Goal: Navigation & Orientation: Understand site structure

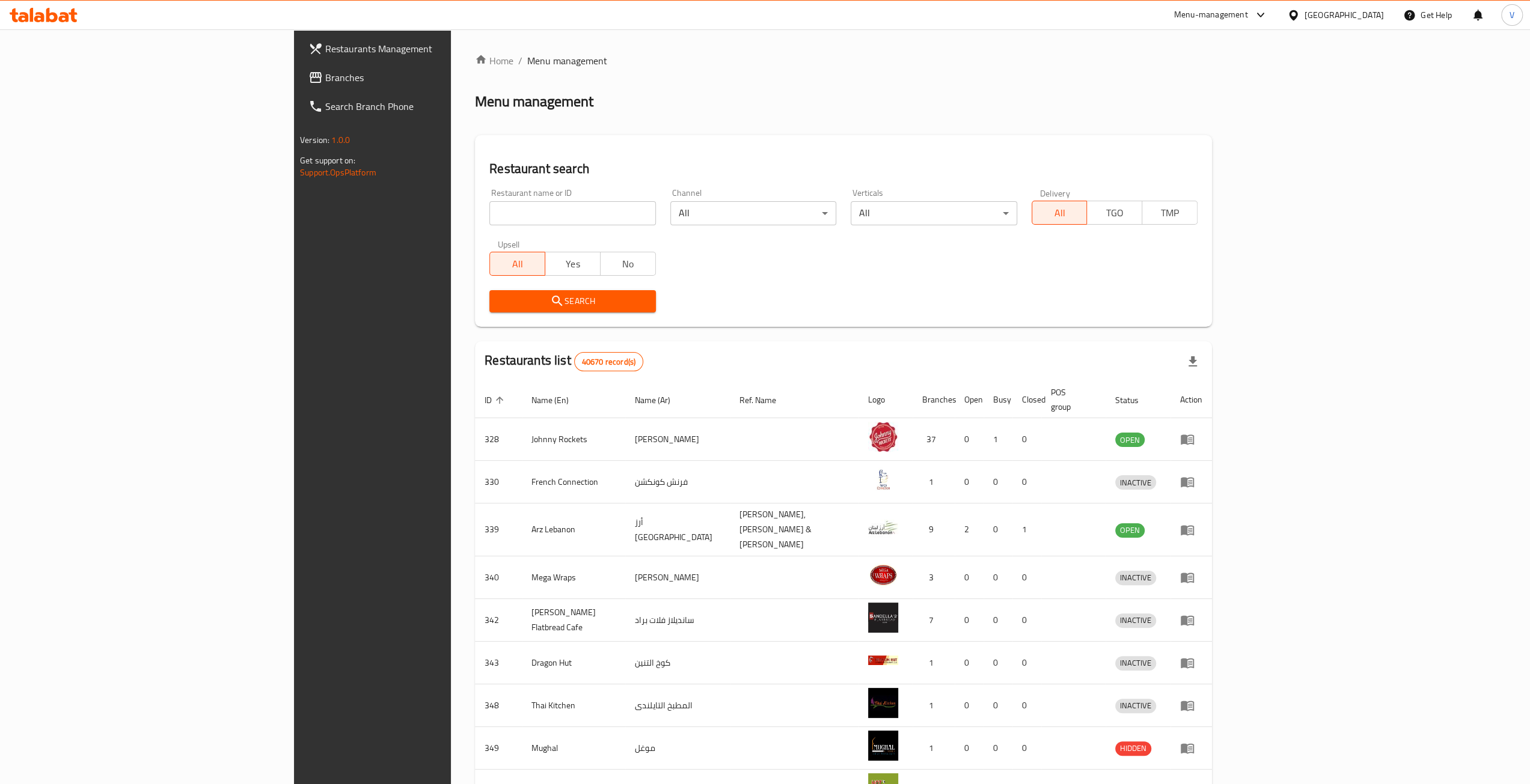
click at [325, 76] on span "Branches" at bounding box center [433, 78] width 215 height 15
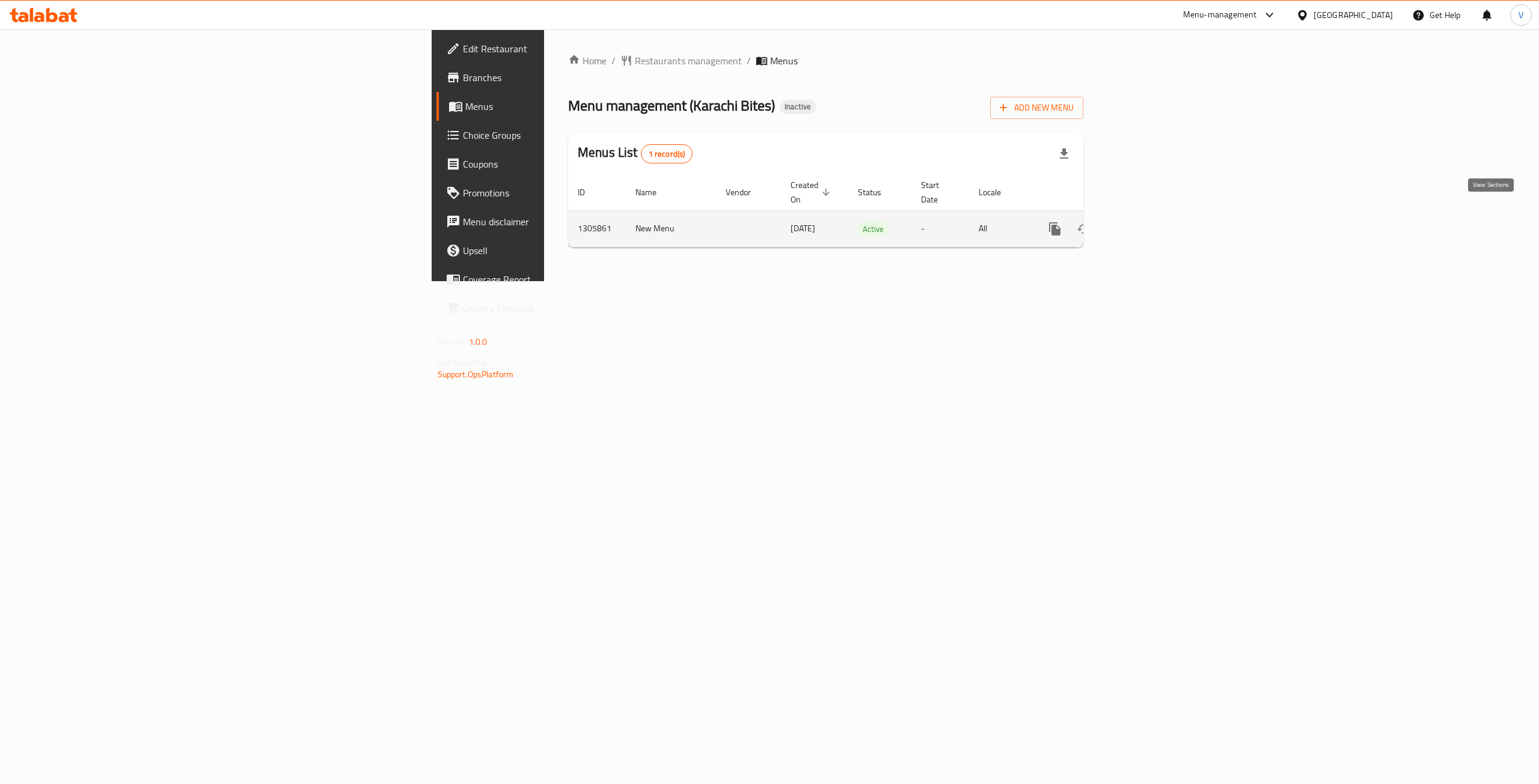
click at [1149, 222] on icon "enhanced table" at bounding box center [1142, 229] width 15 height 15
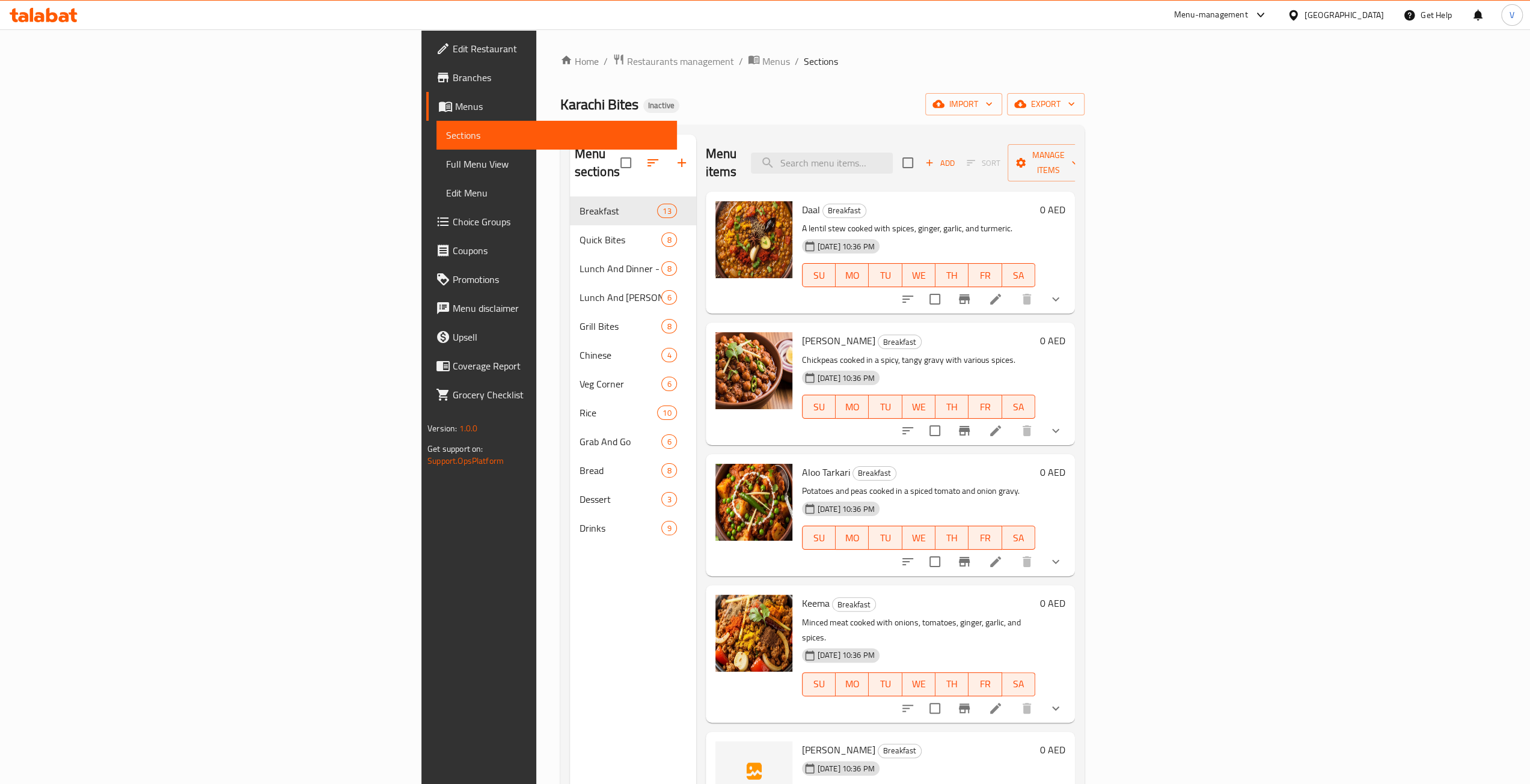
click at [446, 166] on span "Full Menu View" at bounding box center [556, 164] width 221 height 15
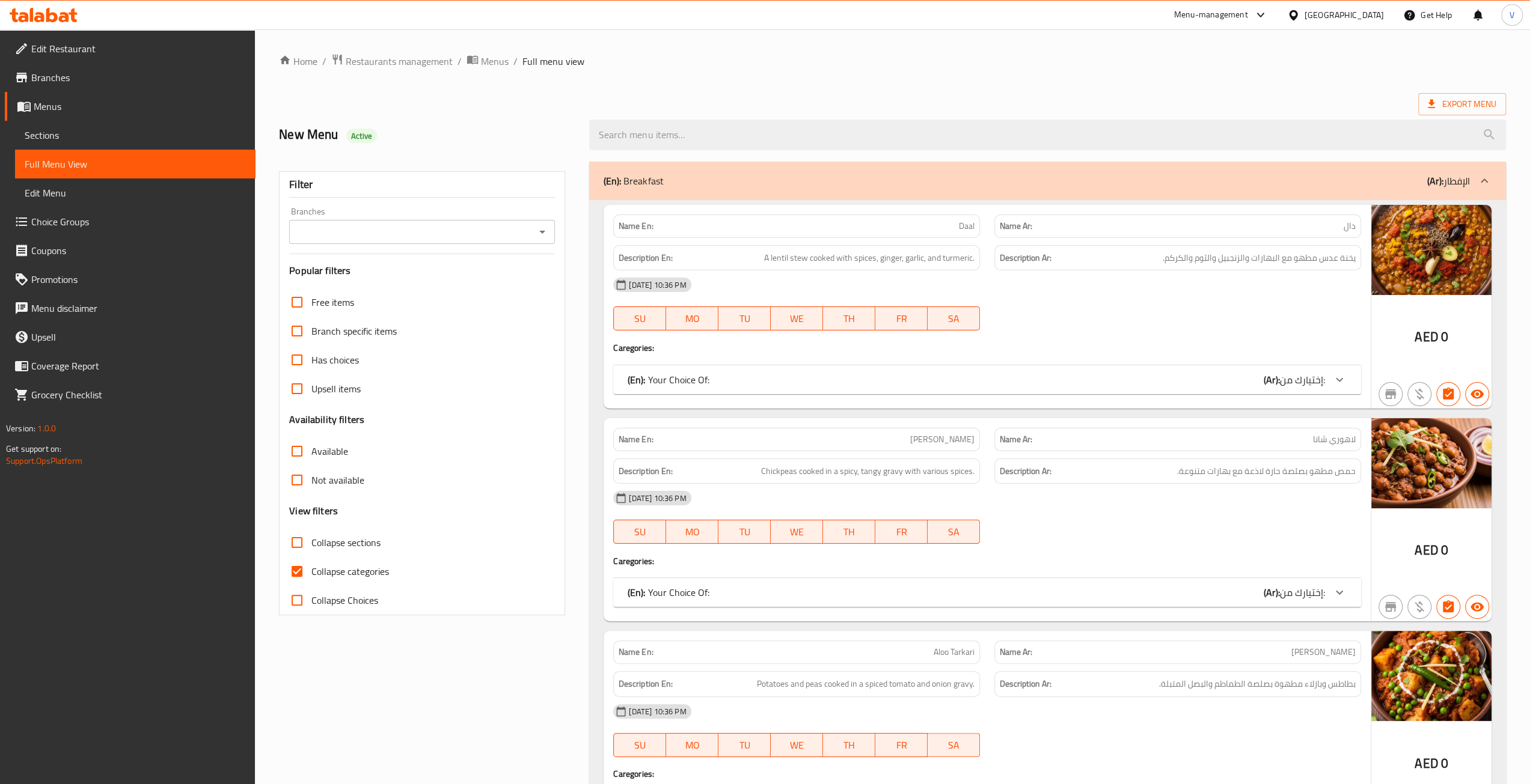
click at [952, 378] on div "(En): Your Choice Of: (Ar): إختيارك من:" at bounding box center [976, 380] width 697 height 15
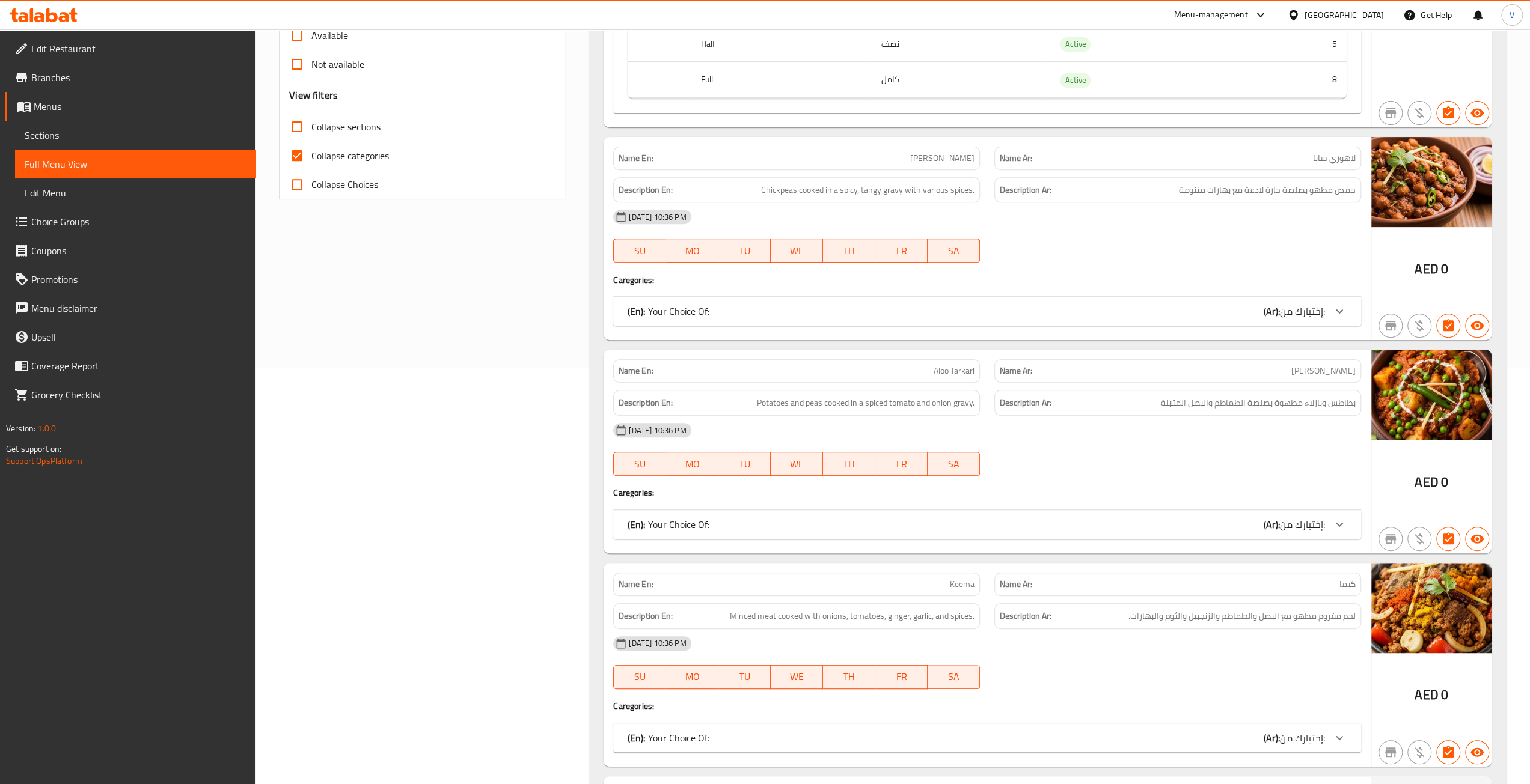
scroll to position [421, 0]
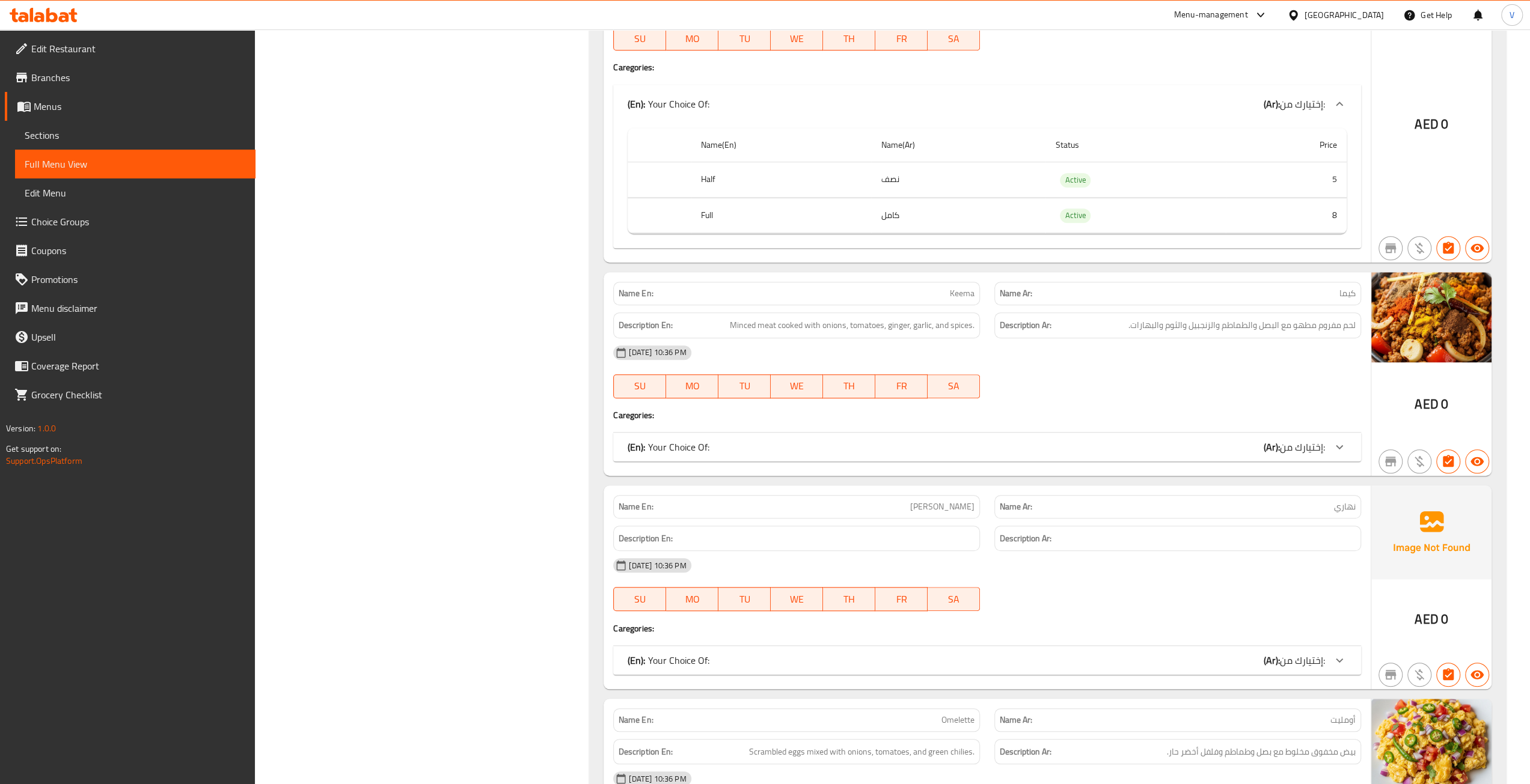
scroll to position [361, 0]
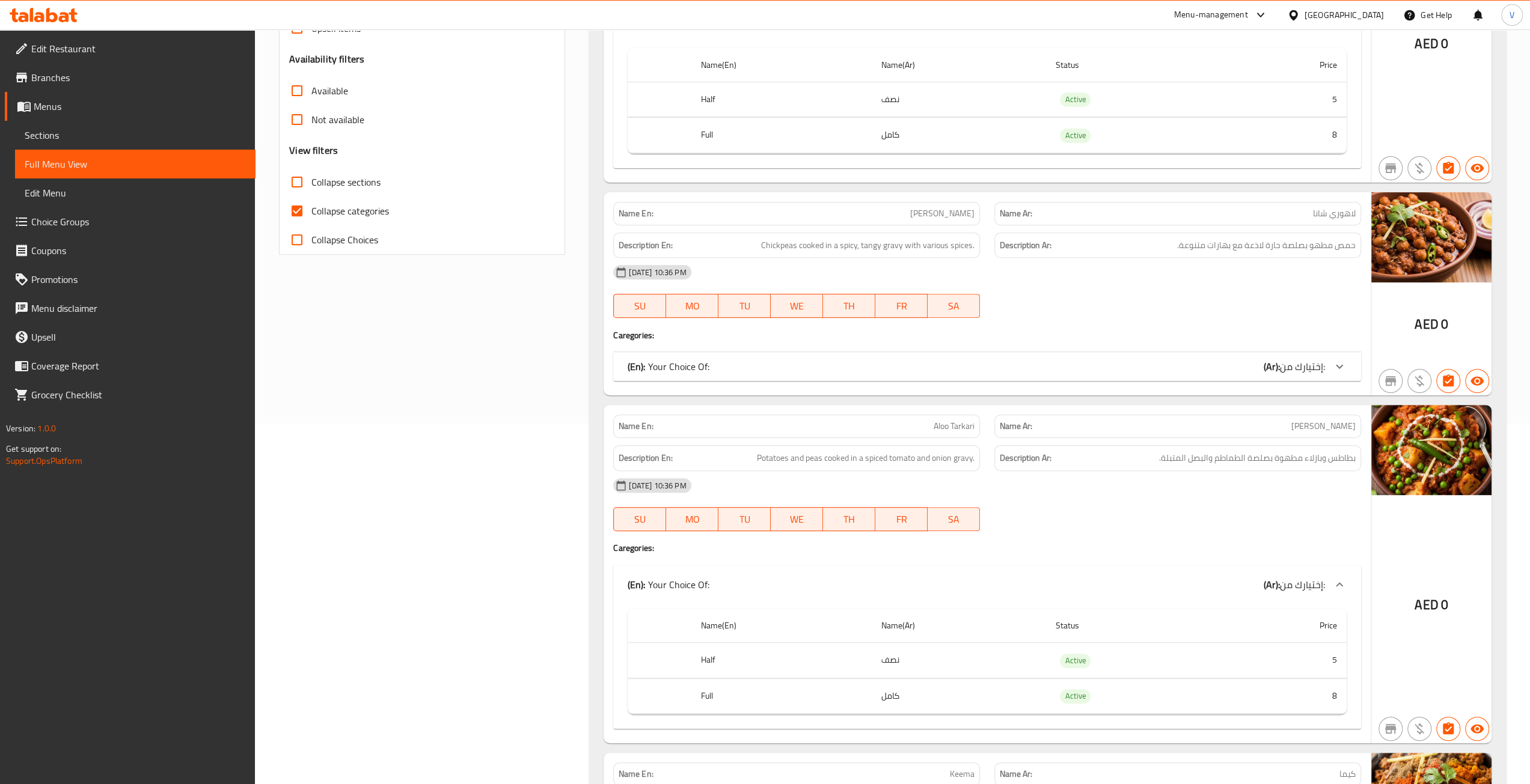
click at [833, 32] on div "(En): Your Choice Of: (Ar): إختيارك من:" at bounding box center [976, 24] width 697 height 15
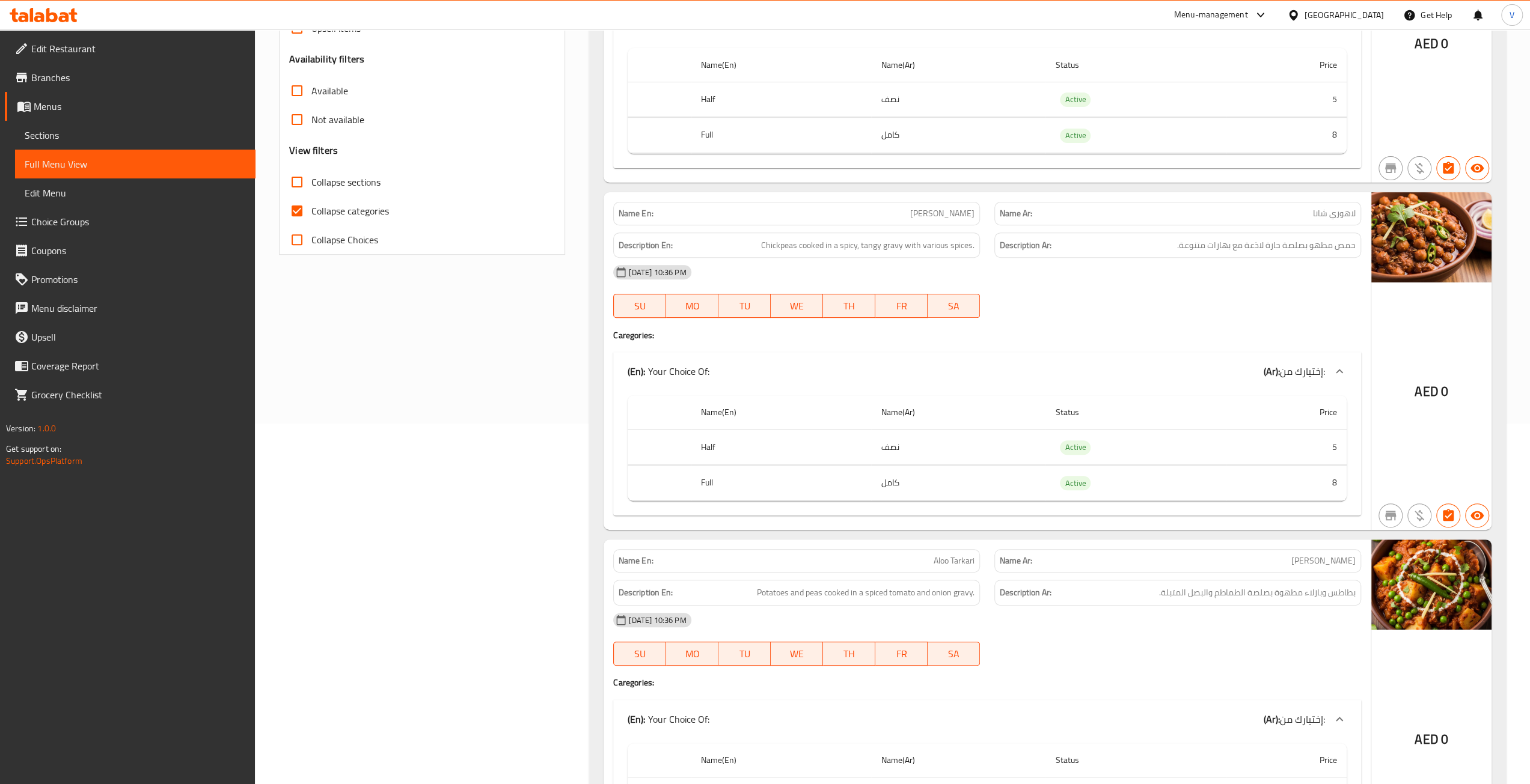
click at [830, 43] on div "(En): Your Choice Of: (Ar): إختيارك من:" at bounding box center [987, 24] width 748 height 38
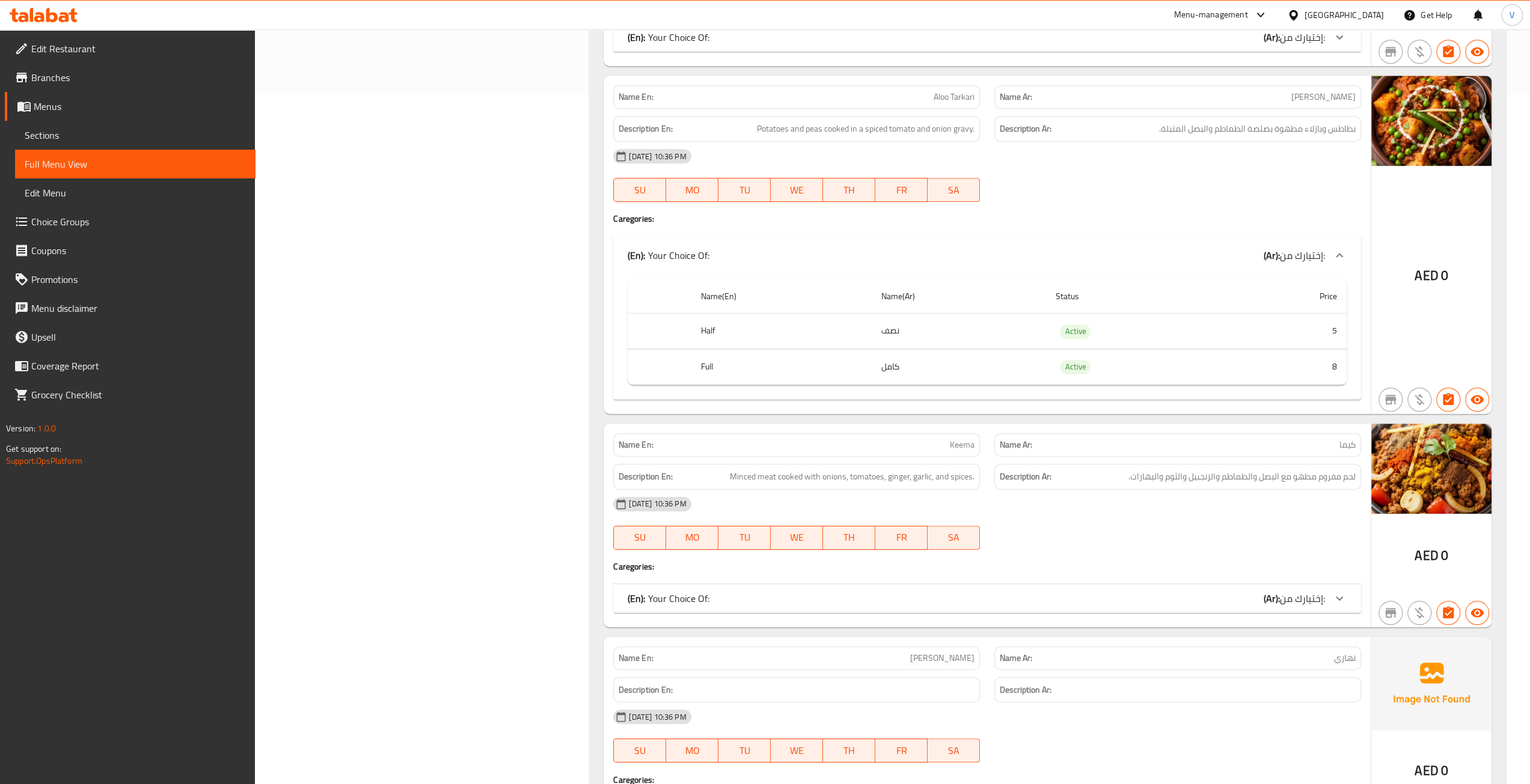
scroll to position [721, 0]
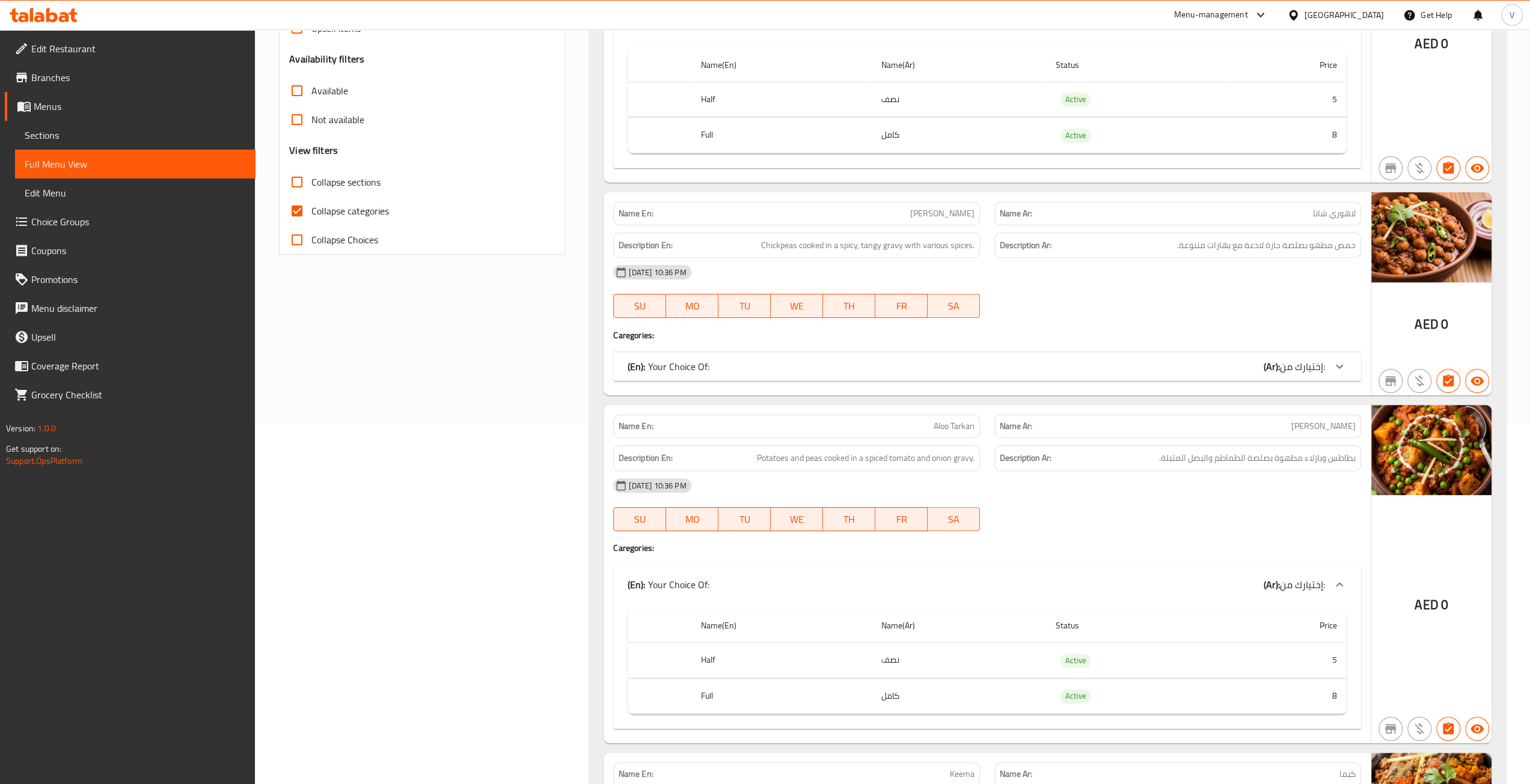
scroll to position [0, 0]
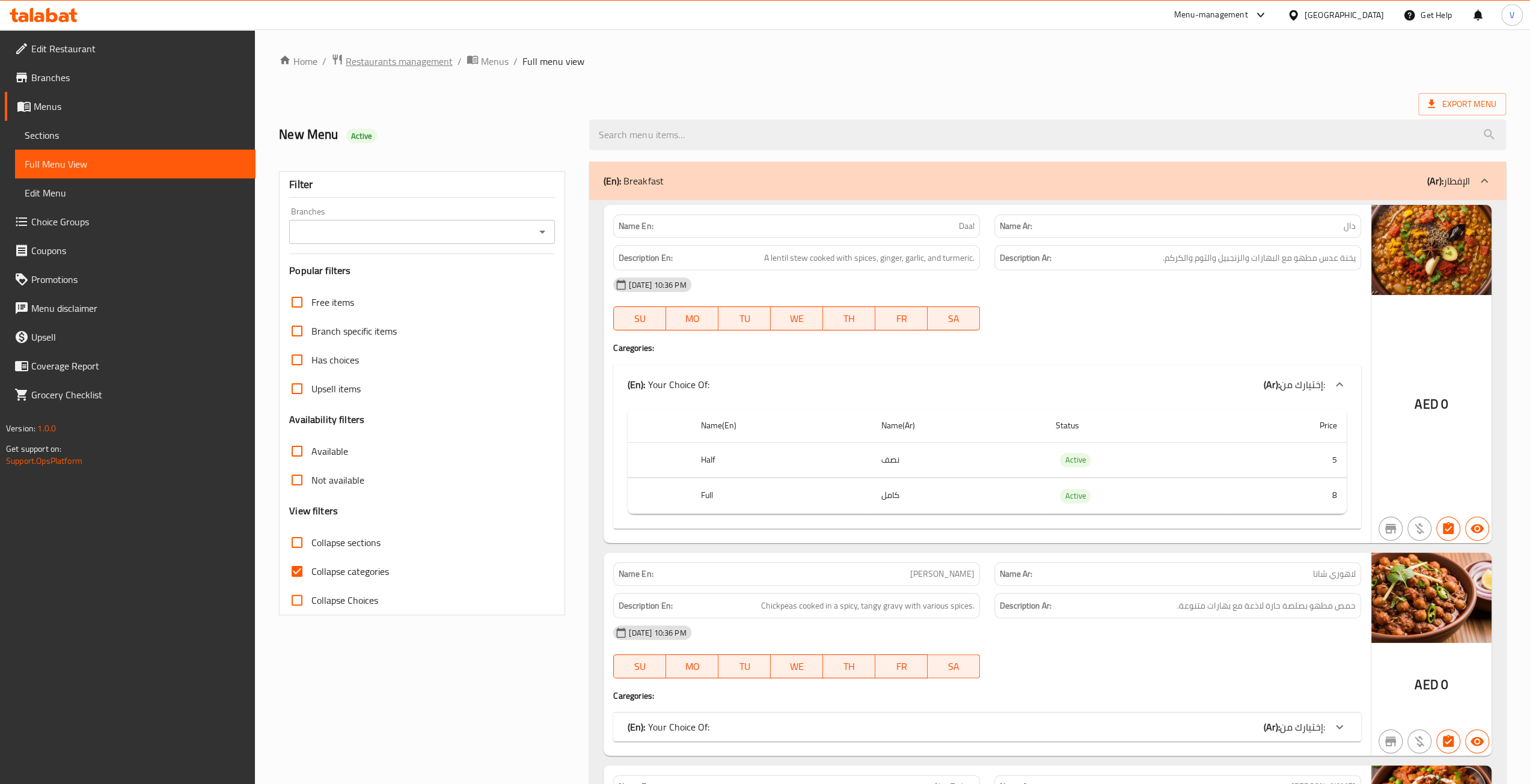
click at [407, 63] on span "Restaurants management" at bounding box center [399, 61] width 107 height 15
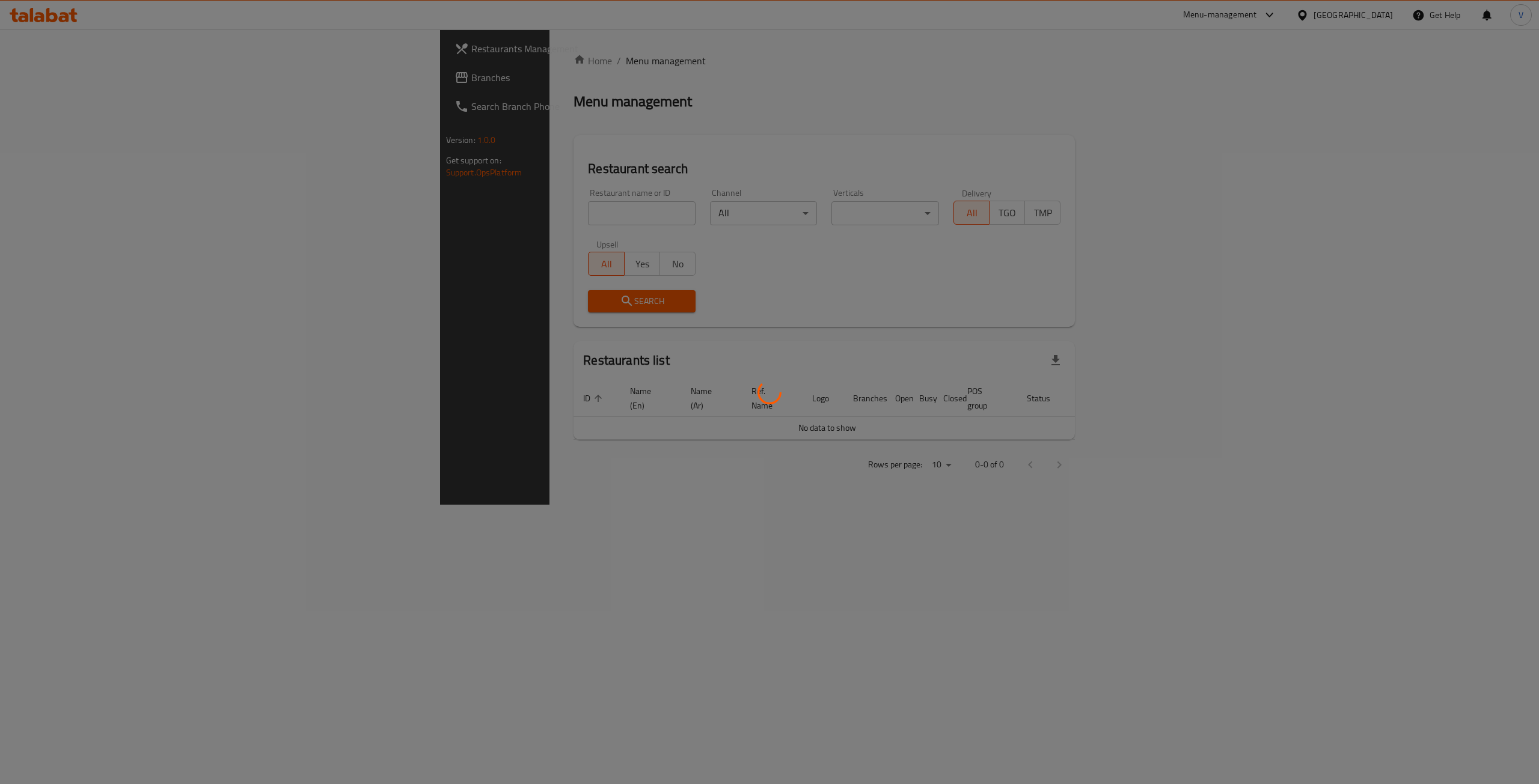
click at [47, 82] on div at bounding box center [769, 392] width 1539 height 784
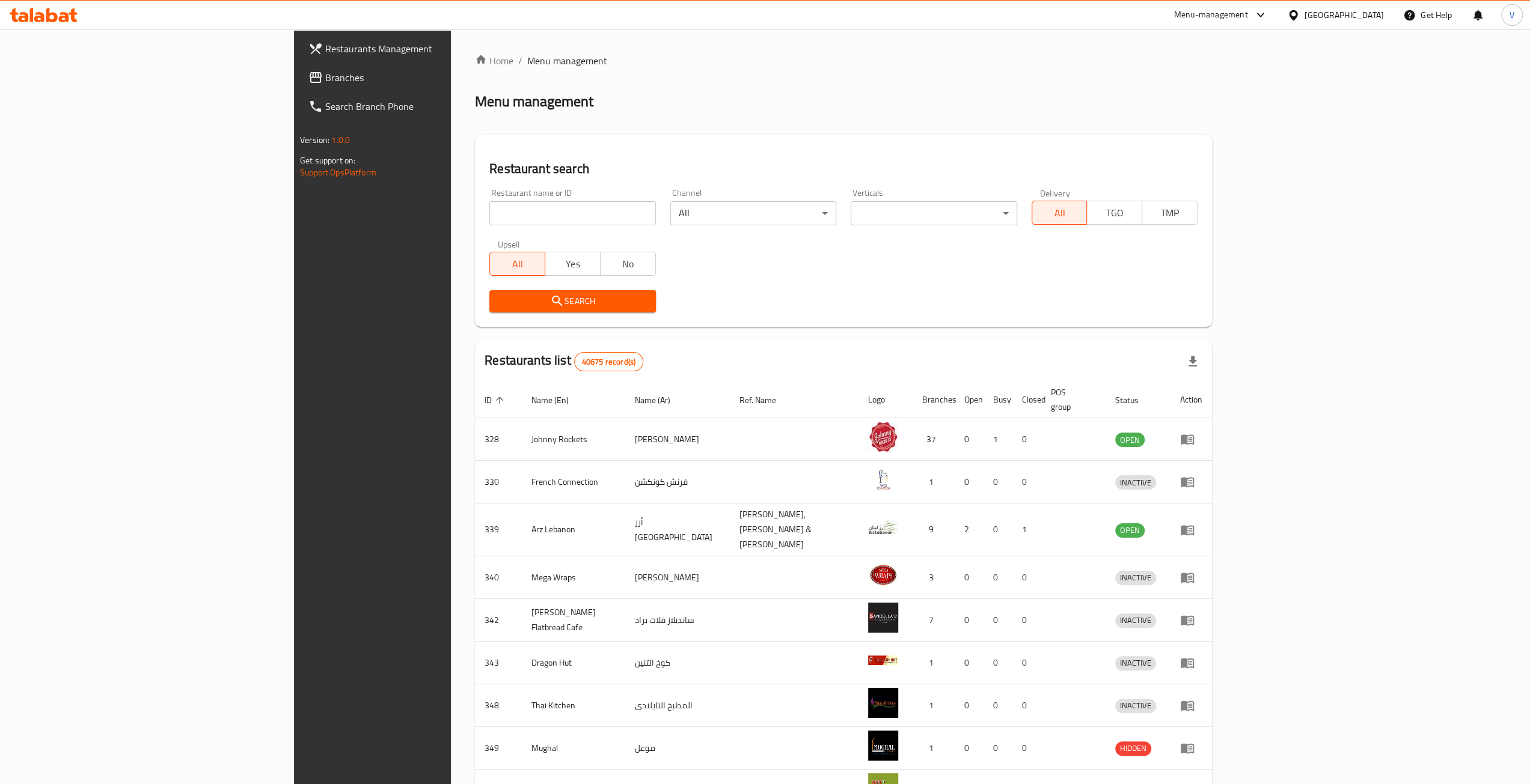
click at [325, 78] on span "Branches" at bounding box center [433, 78] width 215 height 15
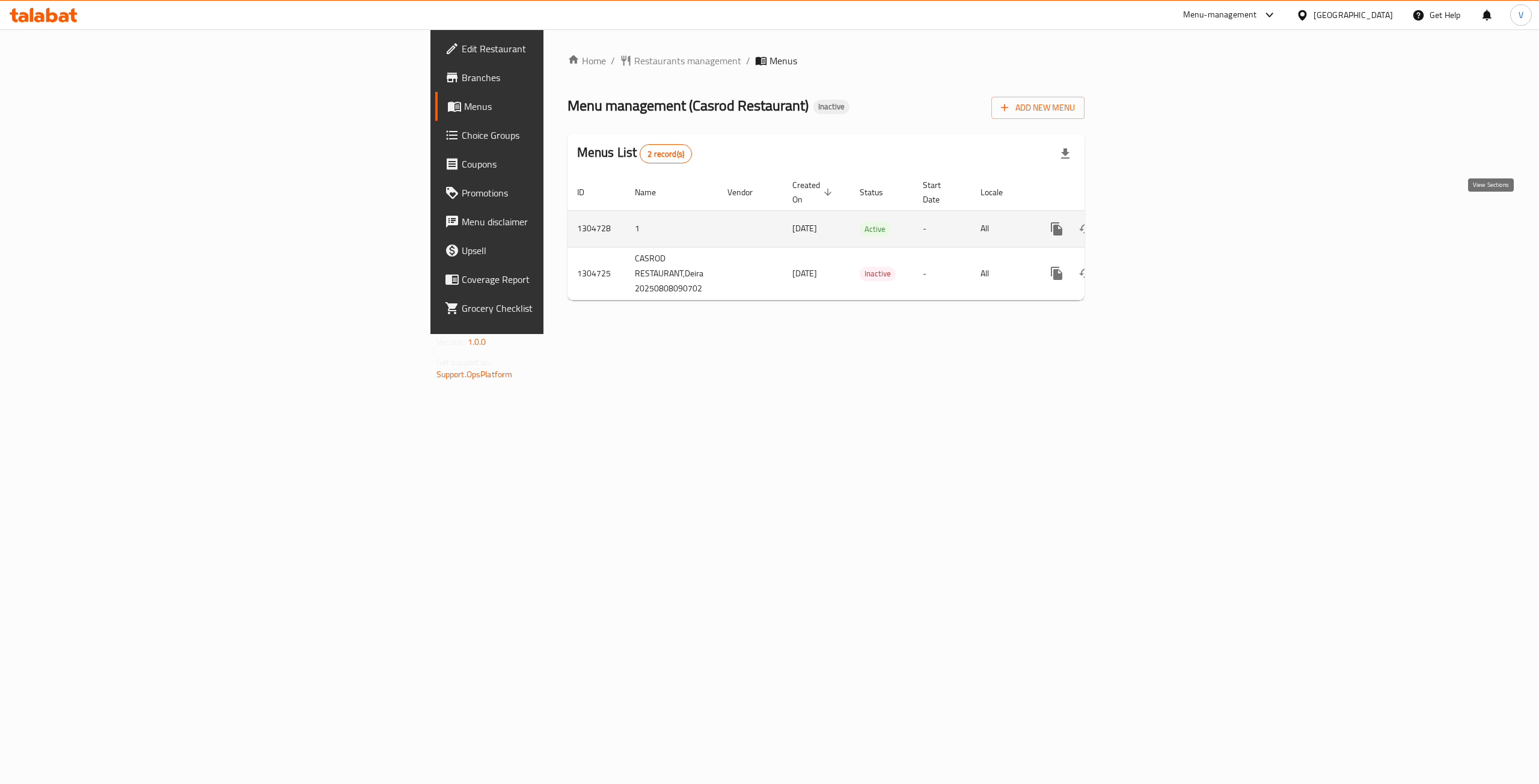
click at [1151, 222] on icon "enhanced table" at bounding box center [1143, 229] width 15 height 15
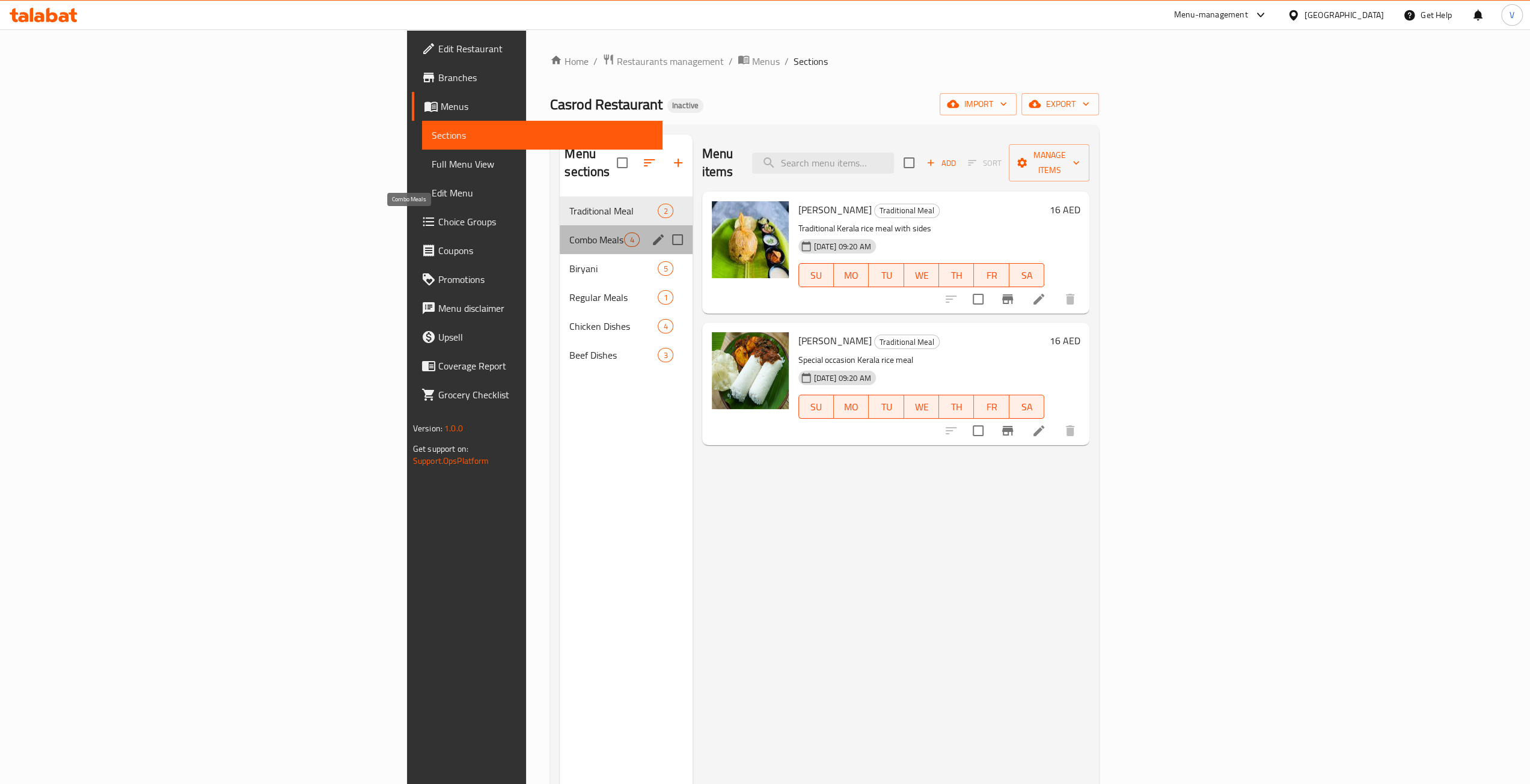
click at [569, 232] on span "Combo Meals" at bounding box center [596, 240] width 55 height 15
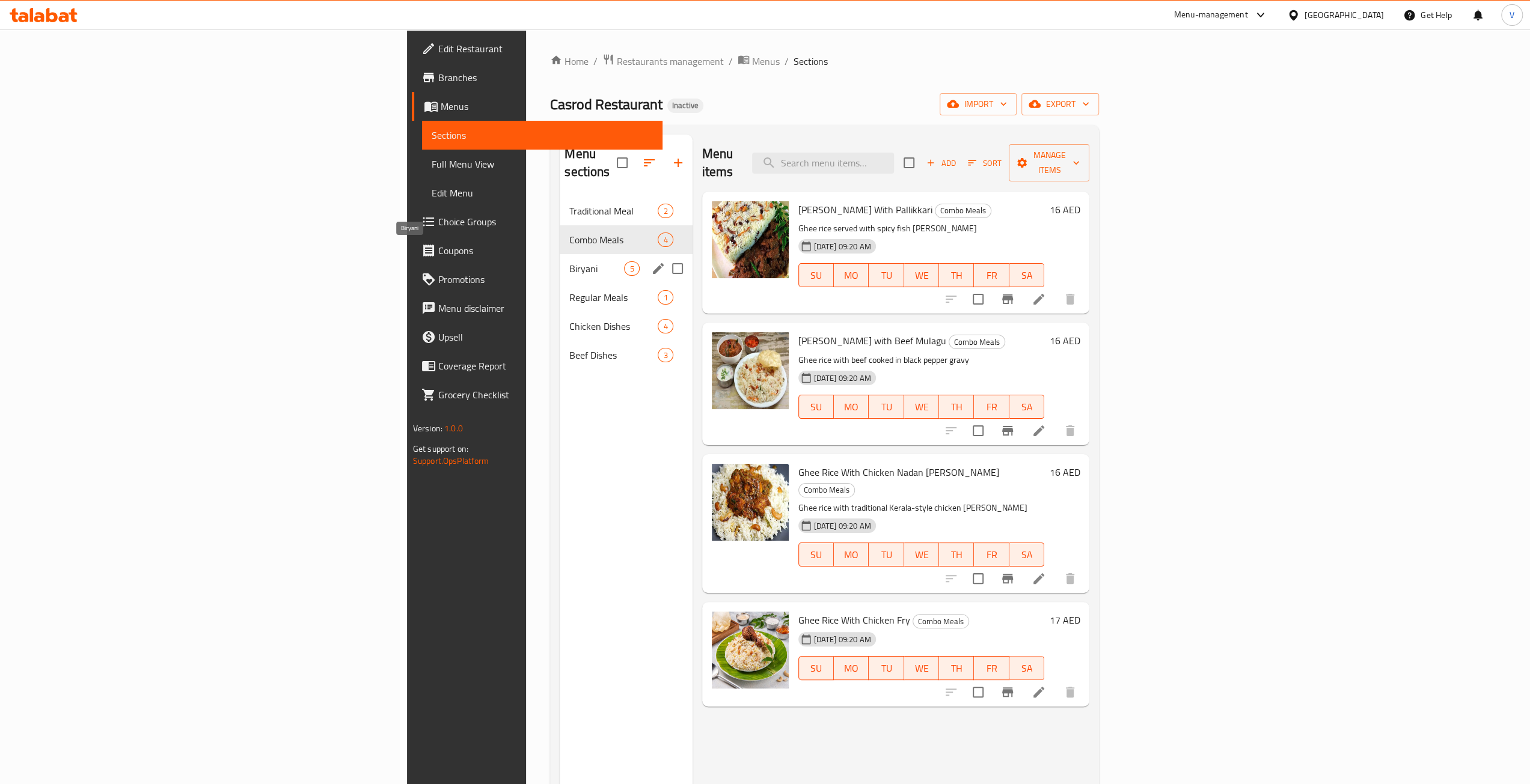
click at [569, 261] on span "Biryani" at bounding box center [596, 269] width 55 height 15
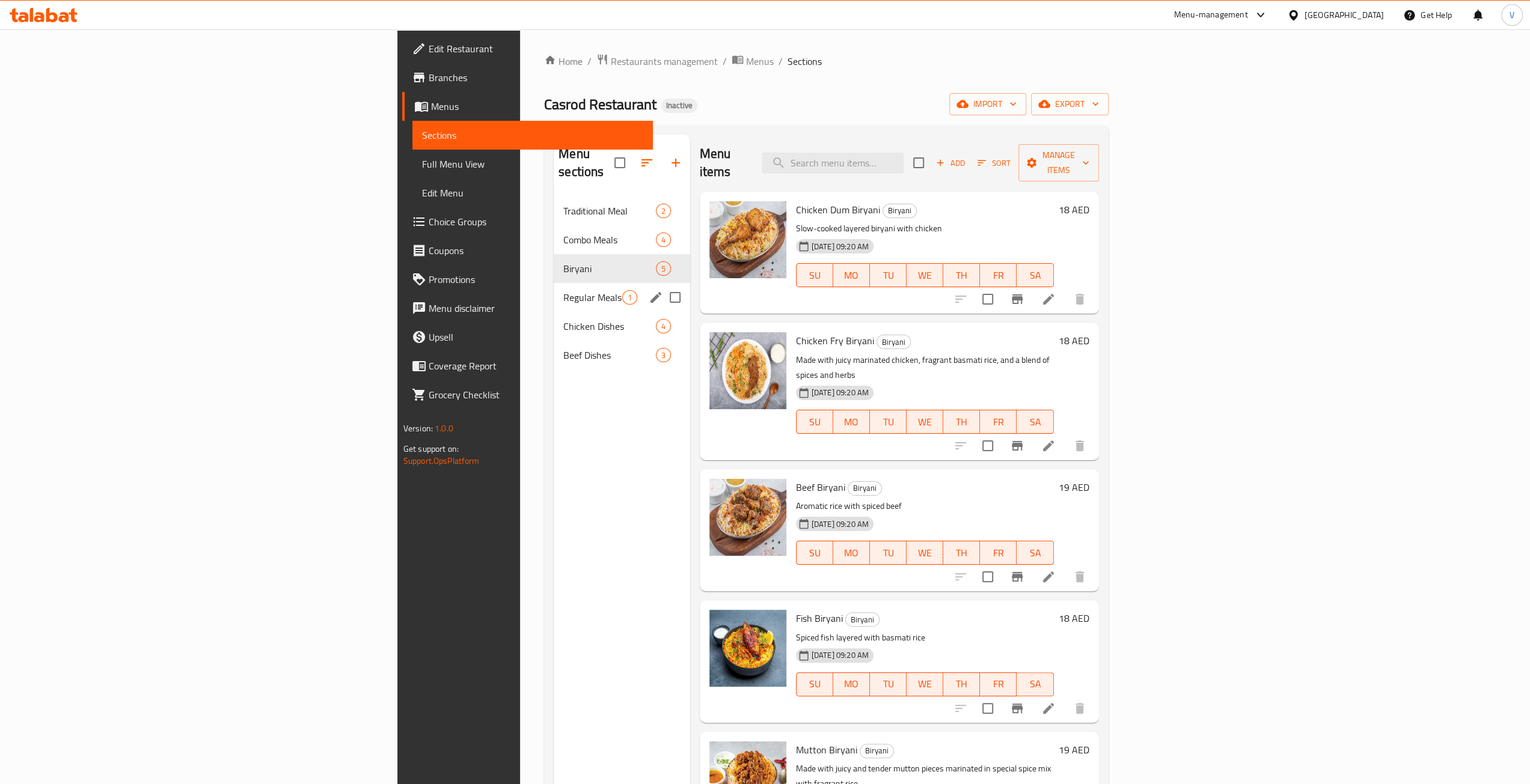
click at [554, 283] on div "Regular Meals 1" at bounding box center [622, 298] width 136 height 29
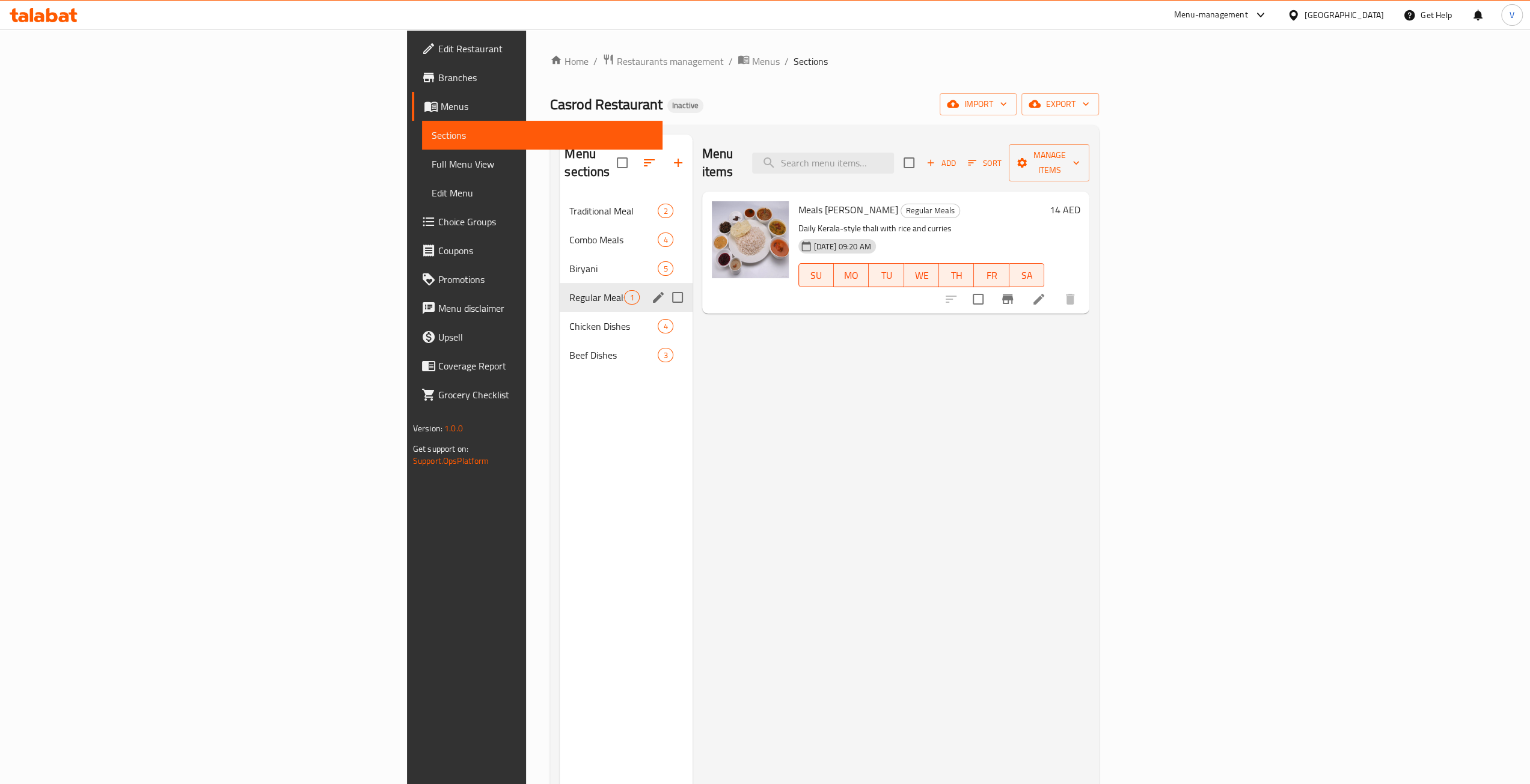
click at [560, 290] on div "Regular Meals 1" at bounding box center [626, 298] width 132 height 29
click at [569, 319] on span "Chicken Dishes" at bounding box center [596, 326] width 55 height 15
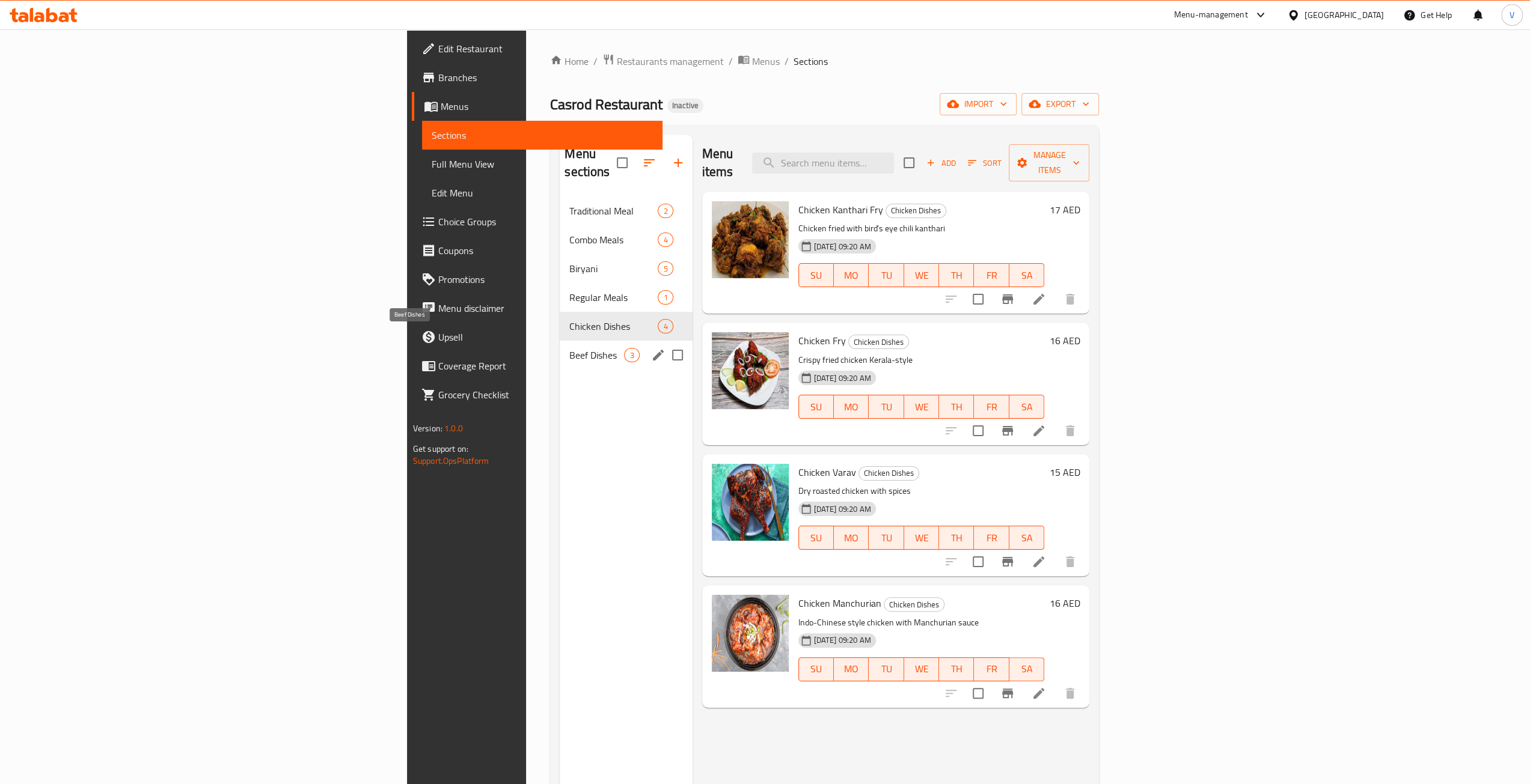
click at [569, 348] on span "Beef Dishes" at bounding box center [596, 355] width 55 height 15
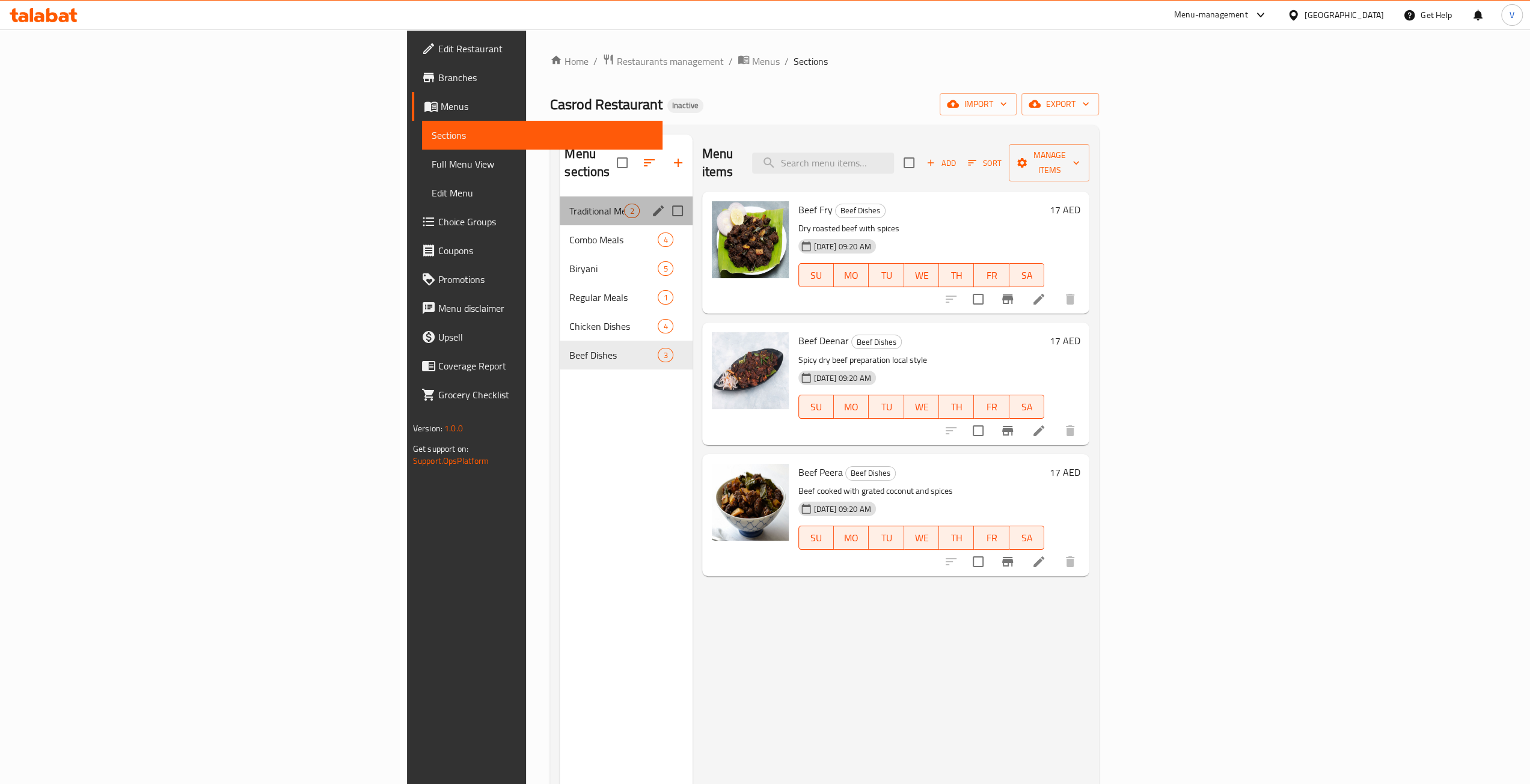
click at [560, 200] on div "Traditional Meal 2" at bounding box center [626, 211] width 132 height 29
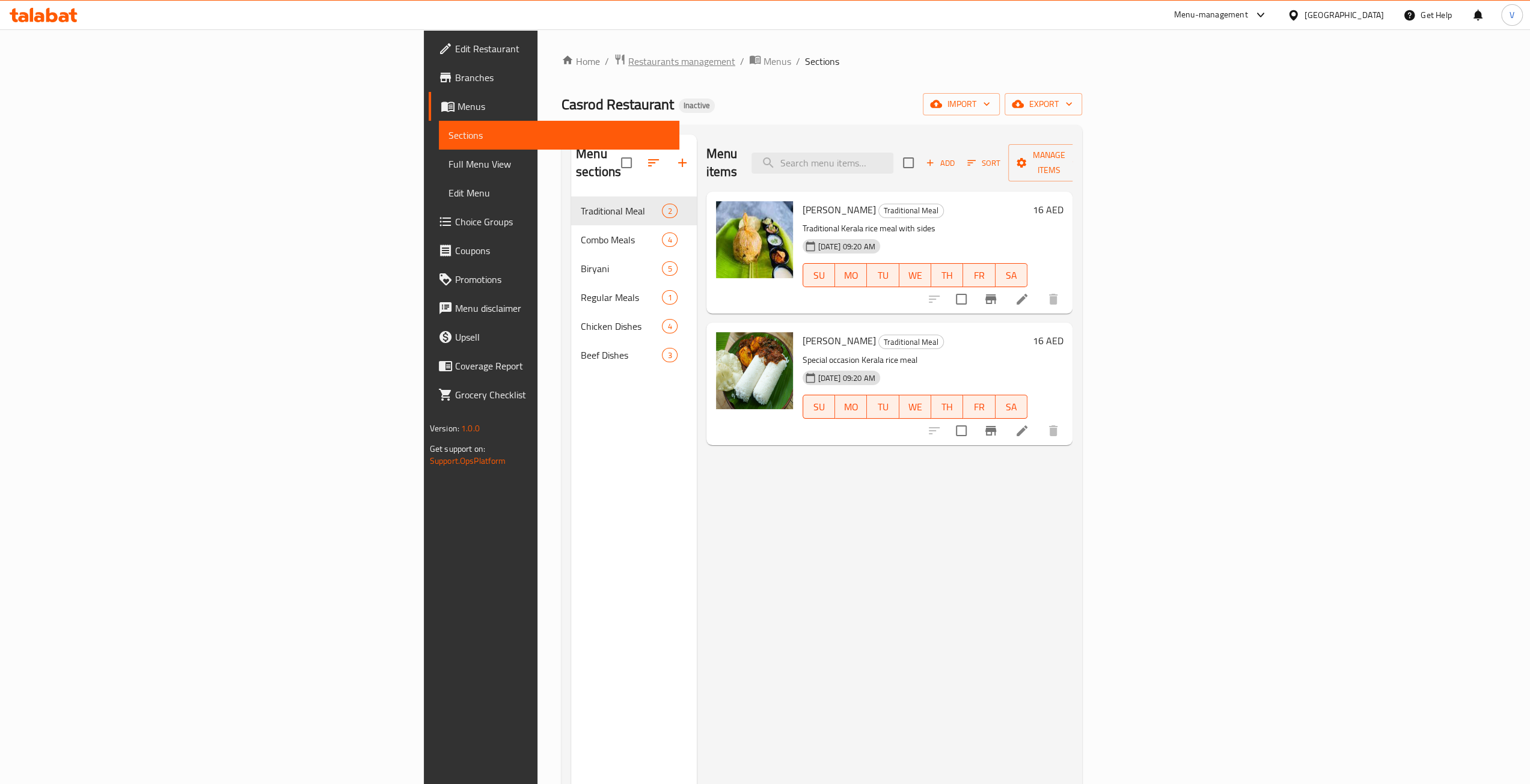
click at [629, 62] on span "Restaurants management" at bounding box center [682, 61] width 107 height 15
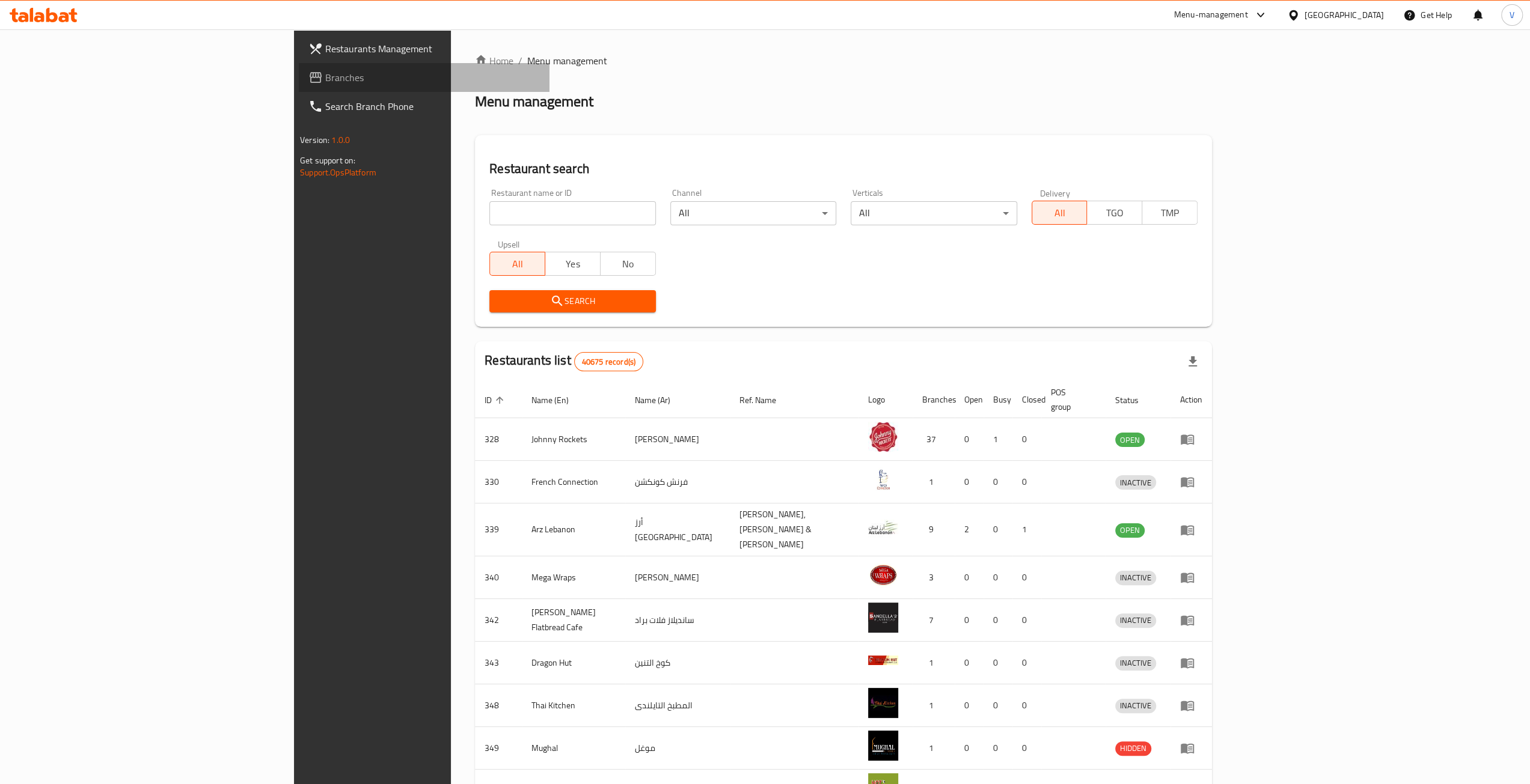
click at [325, 78] on span "Branches" at bounding box center [433, 78] width 215 height 15
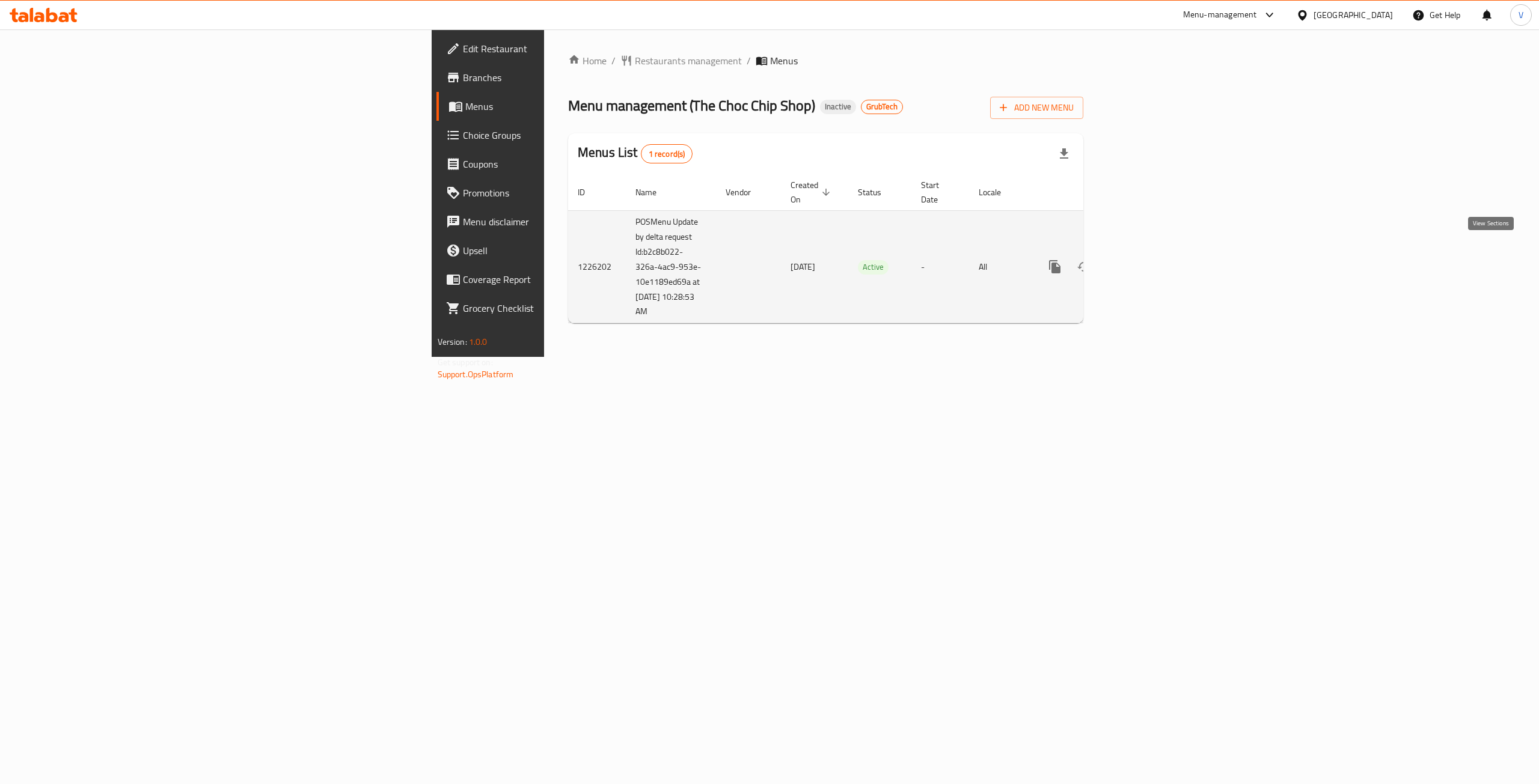
click at [1147, 261] on icon "enhanced table" at bounding box center [1142, 267] width 11 height 11
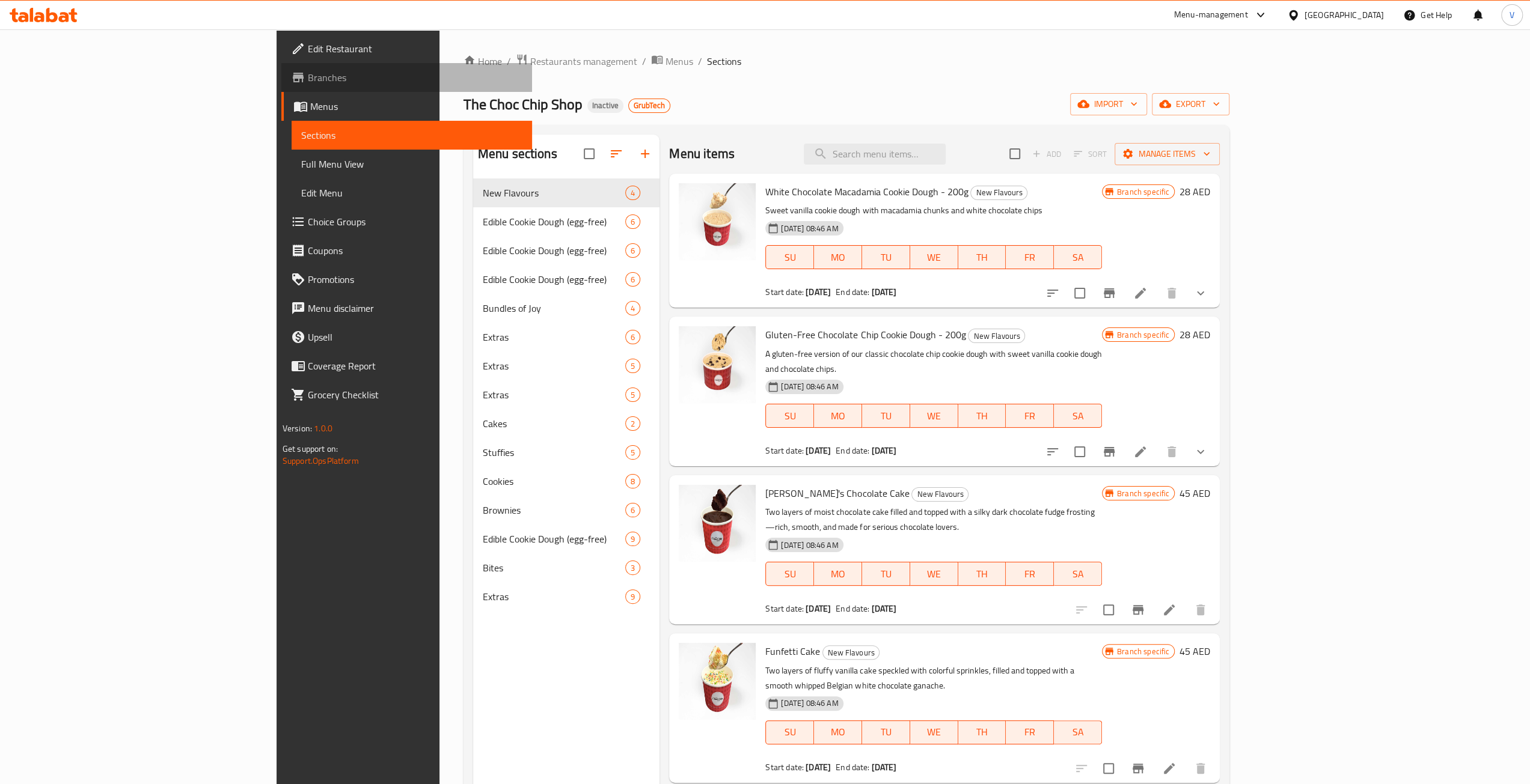
click at [308, 79] on span "Branches" at bounding box center [415, 78] width 215 height 15
